Goal: Task Accomplishment & Management: Complete application form

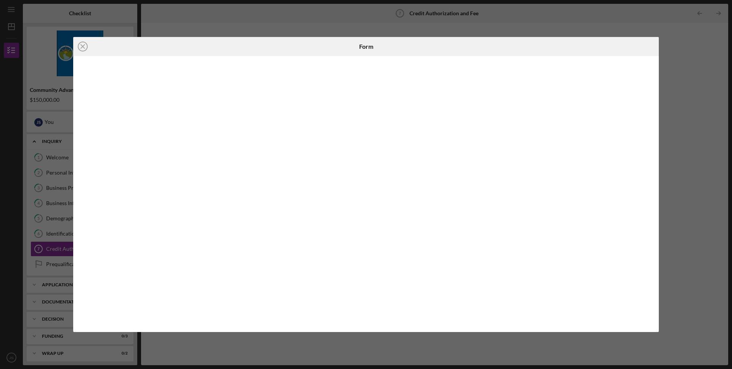
scroll to position [4, 0]
click at [648, 45] on div at bounding box center [561, 46] width 195 height 19
click at [703, 53] on div "Icon/Close Form" at bounding box center [366, 184] width 732 height 369
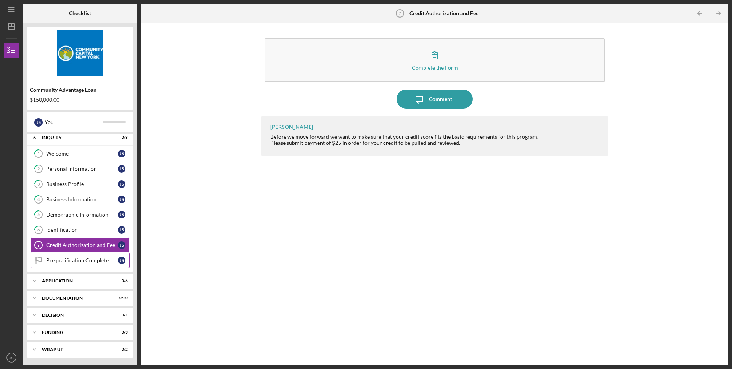
click at [75, 261] on div "Prequalification Complete" at bounding box center [82, 260] width 72 height 6
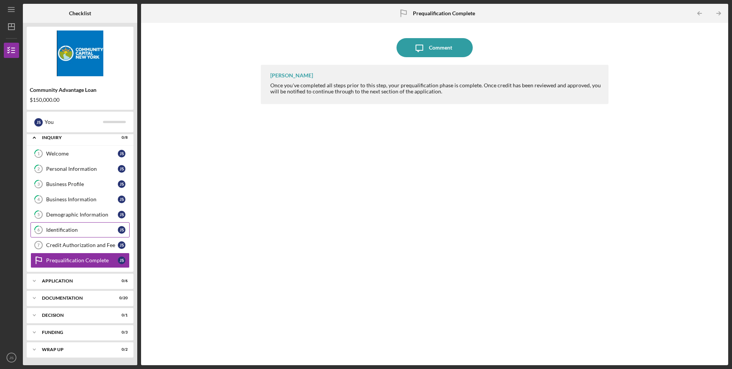
click at [87, 228] on div "Identification" at bounding box center [82, 230] width 72 height 6
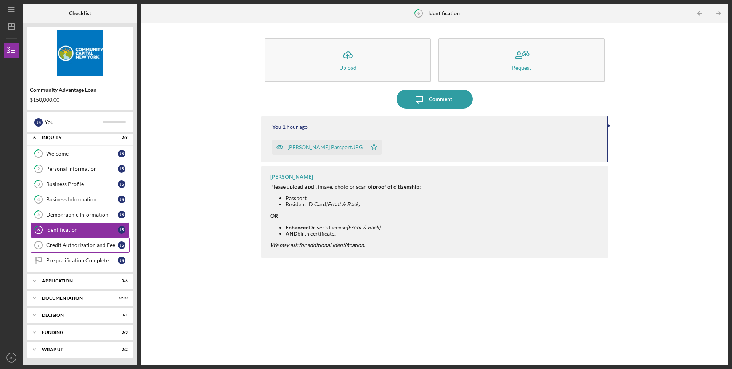
click at [82, 248] on div "Credit Authorization and Fee" at bounding box center [82, 245] width 72 height 6
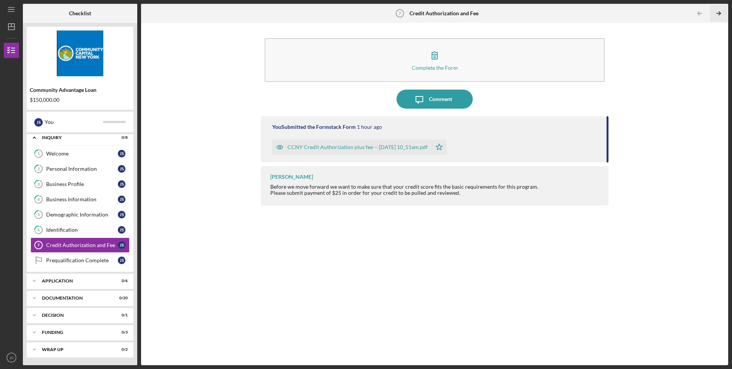
click at [717, 13] on line "button" at bounding box center [719, 13] width 4 height 0
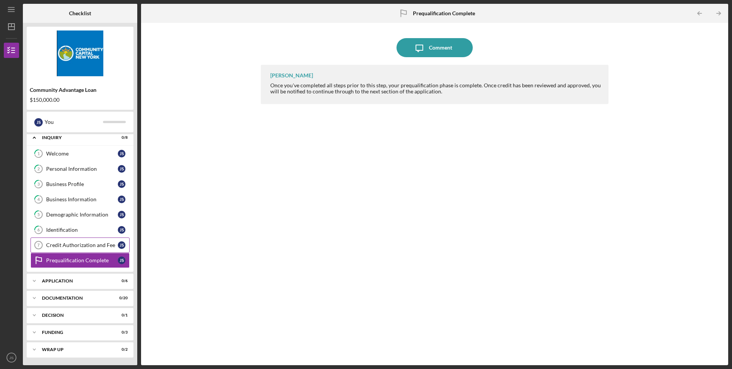
click at [75, 247] on div "Credit Authorization and Fee" at bounding box center [82, 245] width 72 height 6
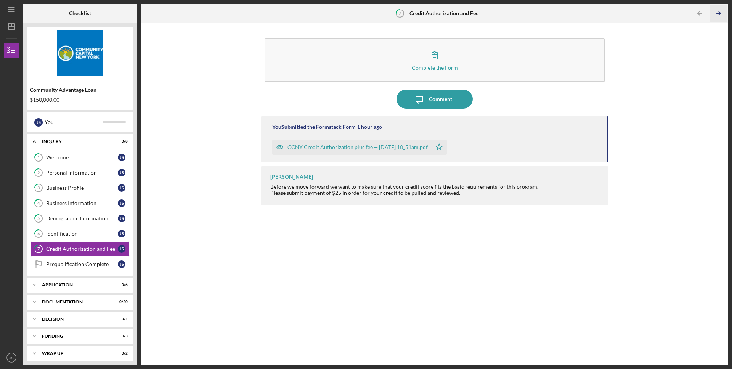
click at [725, 11] on icon "Icon/Table Pagination Arrow" at bounding box center [718, 13] width 17 height 17
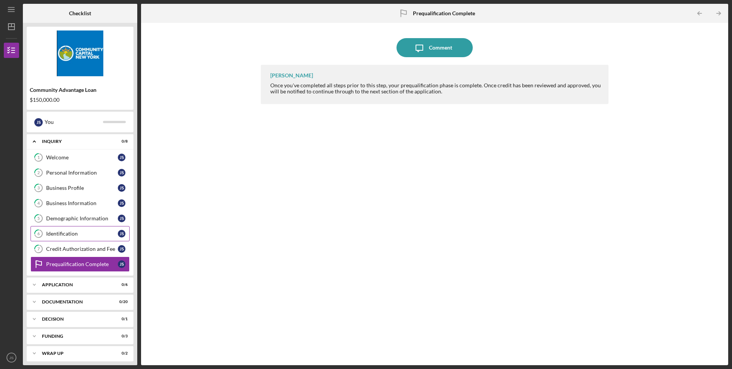
scroll to position [4, 0]
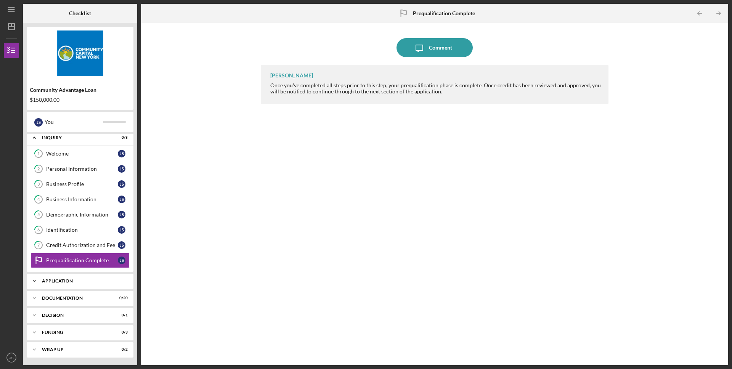
click at [72, 281] on div "Application" at bounding box center [83, 281] width 82 height 5
click at [66, 296] on div "Terms, Fees & Signature" at bounding box center [82, 297] width 72 height 6
